Goal: Transaction & Acquisition: Purchase product/service

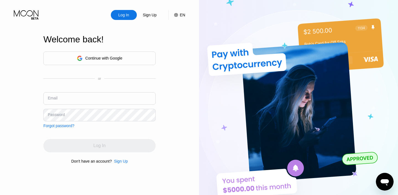
type input "[EMAIL_ADDRESS][DOMAIN_NAME]"
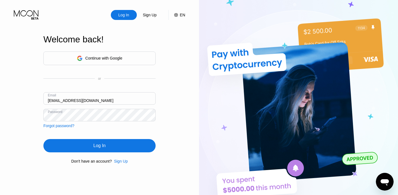
click at [100, 132] on div "Continue with Google or Email [EMAIL_ADDRESS][DOMAIN_NAME] Password Forgot pass…" at bounding box center [99, 107] width 112 height 112
click at [97, 148] on div "Log In" at bounding box center [99, 146] width 12 height 6
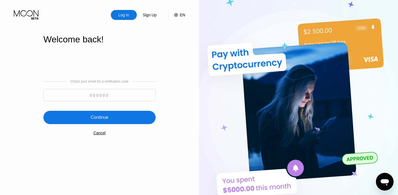
click at [119, 95] on input at bounding box center [99, 95] width 112 height 12
type input "914429"
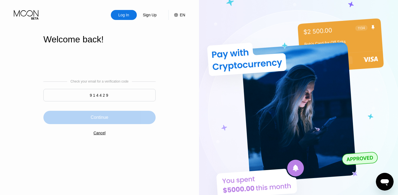
click at [103, 118] on div "Continue" at bounding box center [100, 117] width 18 height 6
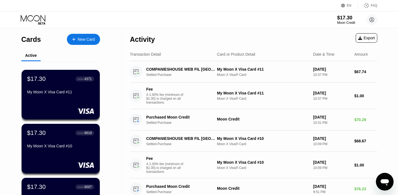
click at [63, 102] on div "$17.30 ● ● ● ● 4371 My Moon X Visa Card #11" at bounding box center [61, 94] width 78 height 49
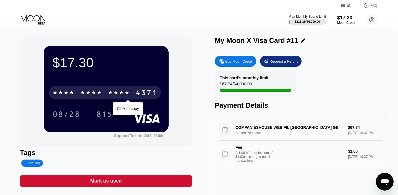
click at [122, 95] on div "* * * *" at bounding box center [119, 93] width 22 height 9
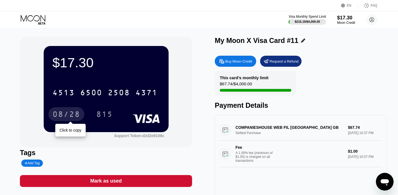
click at [73, 116] on div "08/28" at bounding box center [67, 114] width 28 height 9
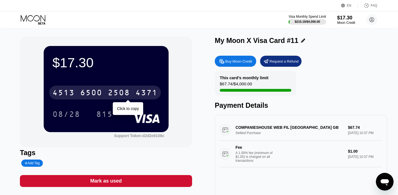
click at [134, 96] on div "[CREDIT_CARD_NUMBER]" at bounding box center [105, 92] width 112 height 14
click at [119, 90] on div "* * * *" at bounding box center [119, 93] width 22 height 9
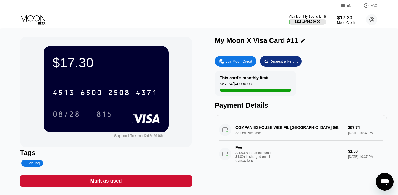
click at [138, 89] on div "4371" at bounding box center [146, 93] width 22 height 9
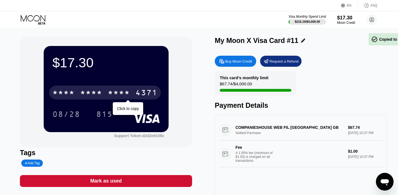
click at [137, 91] on div "4371" at bounding box center [146, 93] width 22 height 9
click at [116, 92] on div "2508" at bounding box center [119, 93] width 22 height 9
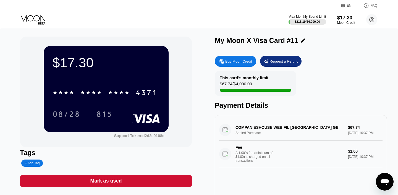
click at [32, 16] on icon at bounding box center [33, 18] width 25 height 6
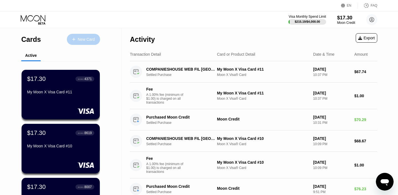
click at [88, 40] on div "New Card" at bounding box center [86, 39] width 17 height 5
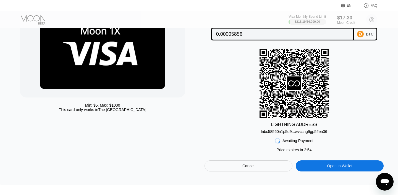
scroll to position [120, 0]
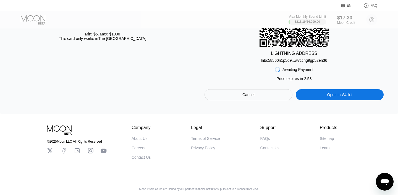
click at [254, 99] on div "Min: $ 5 , Max: $ 1000 This card only works in The United States Lightning On-C…" at bounding box center [199, 12] width 398 height 204
click at [252, 92] on div "Cancel" at bounding box center [248, 94] width 12 height 5
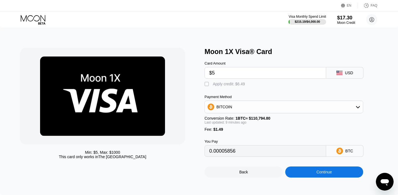
click at [223, 86] on div "Apply credit: $6.49" at bounding box center [229, 84] width 32 height 4
type input "0"
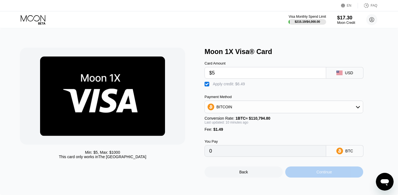
click at [314, 172] on div "Continue" at bounding box center [324, 171] width 78 height 11
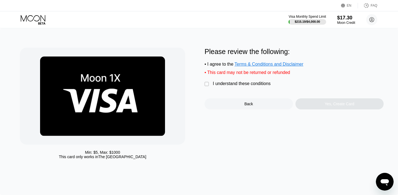
click at [252, 84] on div "I understand these conditions" at bounding box center [242, 83] width 58 height 5
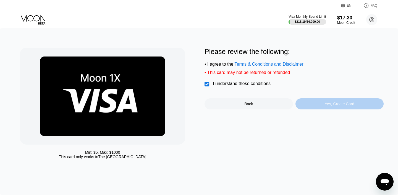
click at [308, 99] on div "Yes, Create Card" at bounding box center [339, 103] width 88 height 11
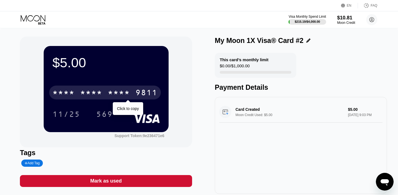
click at [132, 92] on div "* * * * * * * * * * * * 9811" at bounding box center [105, 92] width 112 height 14
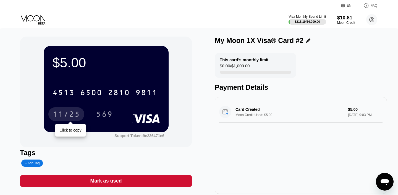
click at [74, 116] on div "11/25" at bounding box center [67, 114] width 28 height 9
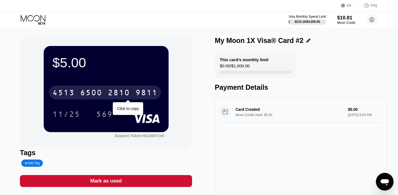
click at [101, 88] on div "4513 6500 2810 9811" at bounding box center [105, 92] width 112 height 14
click at [138, 93] on div "9811" at bounding box center [146, 93] width 22 height 9
click at [132, 92] on div "4513 6500 2810 9811" at bounding box center [105, 92] width 112 height 14
click at [108, 96] on div "* * * *" at bounding box center [119, 93] width 22 height 9
